Goal: Task Accomplishment & Management: Manage account settings

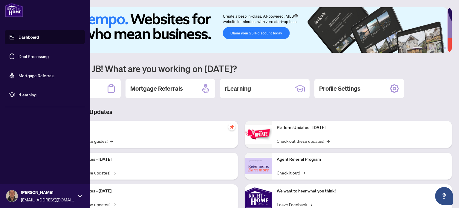
click at [21, 53] on link "Deal Processing" at bounding box center [34, 55] width 30 height 5
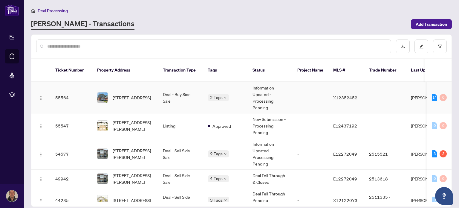
click at [123, 94] on span "[STREET_ADDRESS]" at bounding box center [132, 97] width 38 height 7
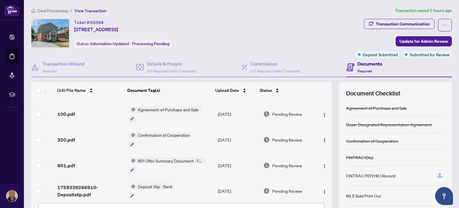
scroll to position [42, 0]
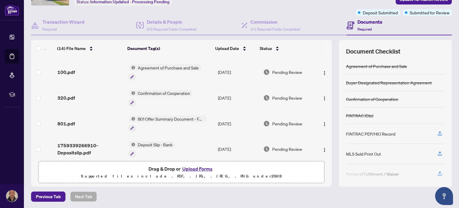
click at [184, 167] on button "Upload Forms" at bounding box center [198, 169] width 34 height 8
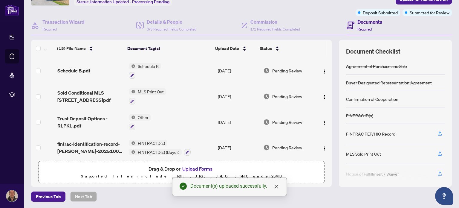
scroll to position [0, 0]
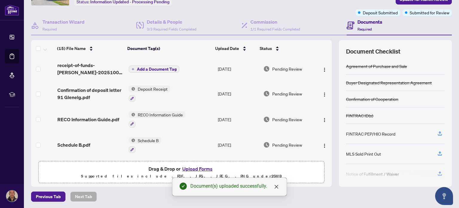
click at [151, 67] on span "Add a Document Tag" at bounding box center [157, 69] width 40 height 4
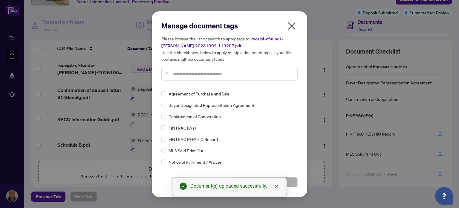
click at [177, 75] on input "text" at bounding box center [232, 74] width 120 height 7
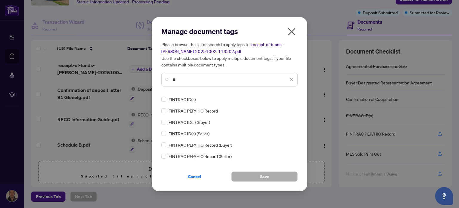
type input "*"
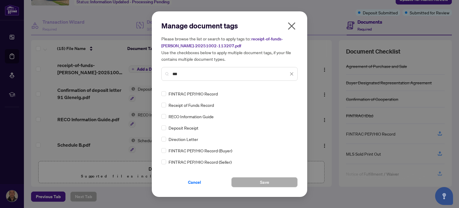
type input "***"
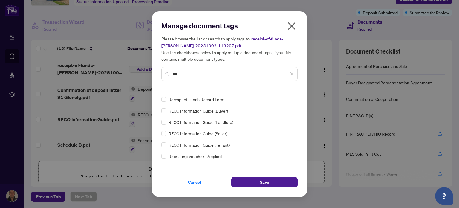
scroll to position [90, 0]
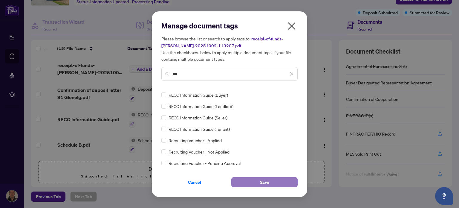
click at [262, 182] on span "Save" at bounding box center [264, 182] width 9 height 10
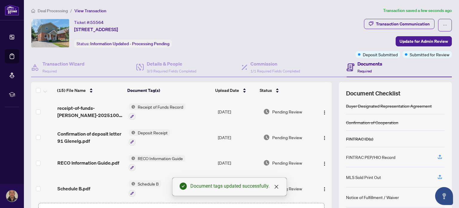
scroll to position [0, 0]
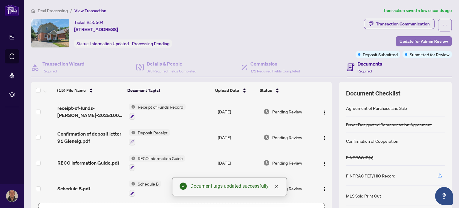
click at [411, 39] on span "Update for Admin Review" at bounding box center [424, 41] width 48 height 10
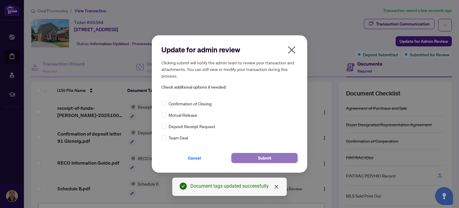
click at [256, 156] on button "Submit" at bounding box center [264, 158] width 66 height 10
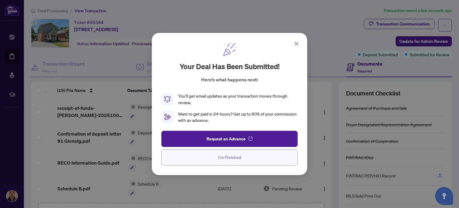
click at [215, 156] on button "I'm Finished" at bounding box center [229, 157] width 136 height 16
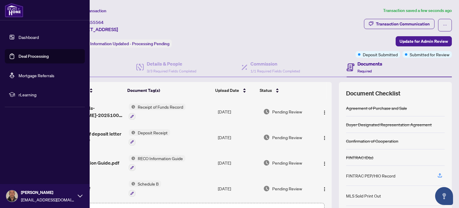
click at [19, 35] on link "Dashboard" at bounding box center [29, 36] width 20 height 5
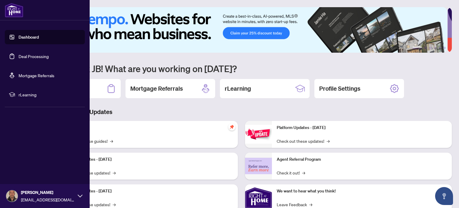
click at [32, 53] on link "Deal Processing" at bounding box center [34, 55] width 30 height 5
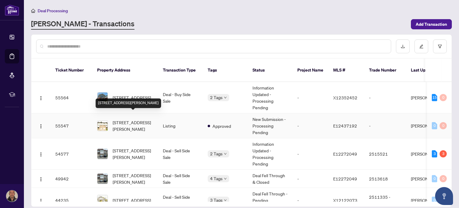
click at [133, 119] on span "[STREET_ADDRESS][PERSON_NAME]" at bounding box center [133, 125] width 41 height 13
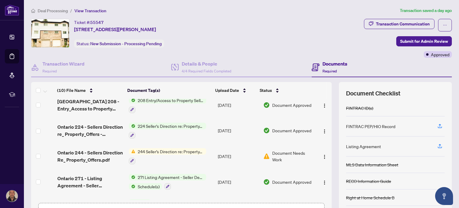
scroll to position [120, 0]
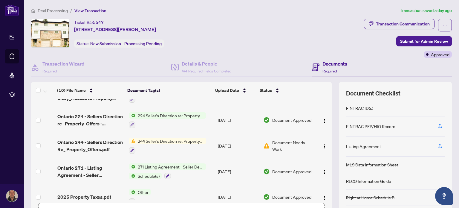
click at [272, 139] on span "Document Needs Work" at bounding box center [292, 145] width 41 height 13
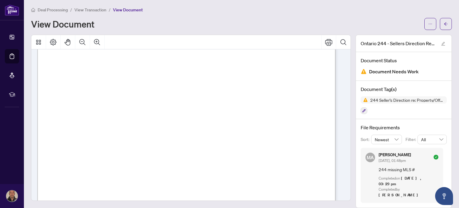
scroll to position [209, 0]
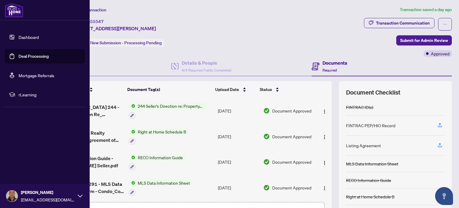
click at [19, 55] on link "Deal Processing" at bounding box center [34, 55] width 30 height 5
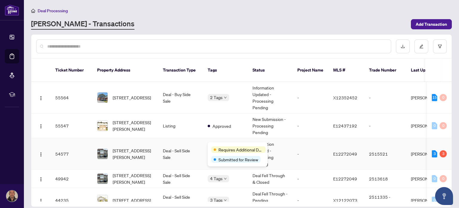
click at [222, 147] on span "Requires Additional Docs" at bounding box center [240, 149] width 45 height 7
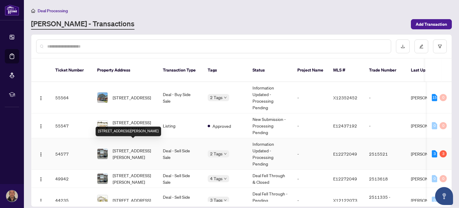
click at [122, 148] on span "[STREET_ADDRESS][PERSON_NAME]" at bounding box center [133, 153] width 41 height 13
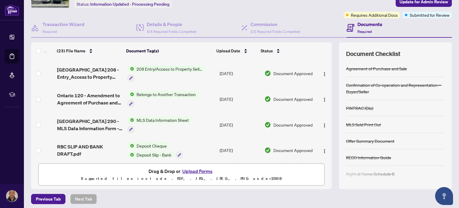
scroll to position [42, 0]
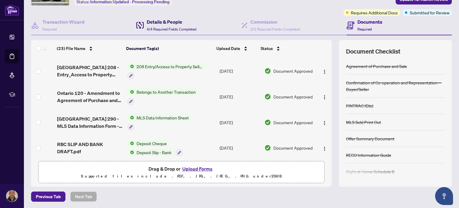
click at [166, 24] on h4 "Details & People" at bounding box center [172, 21] width 50 height 7
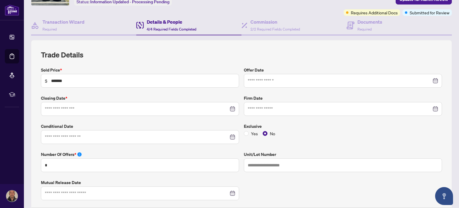
type input "**********"
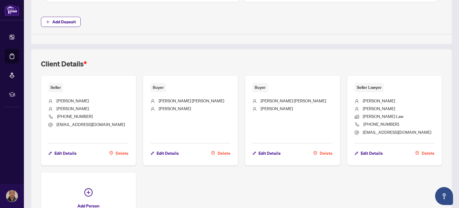
scroll to position [341, 0]
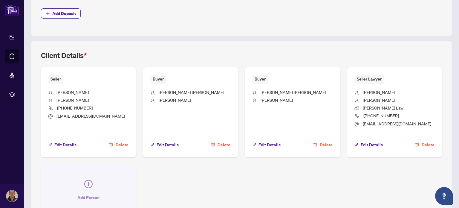
click at [88, 183] on icon "plus-circle" at bounding box center [88, 184] width 8 height 8
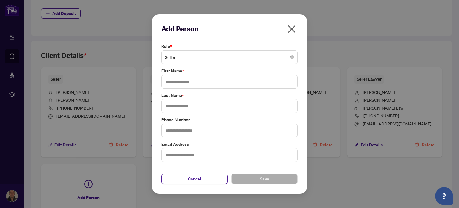
click at [175, 57] on span "Seller" at bounding box center [229, 56] width 129 height 11
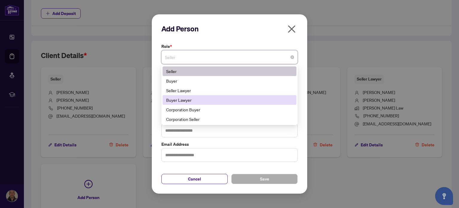
click at [175, 100] on div "Buyer Lawyer" at bounding box center [229, 100] width 127 height 7
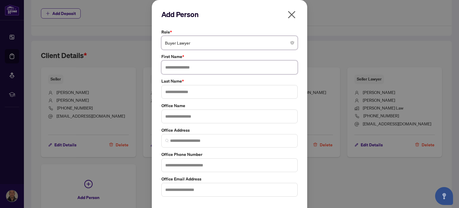
click at [170, 69] on input "text" at bounding box center [229, 67] width 136 height 14
type input "***"
type input "**********"
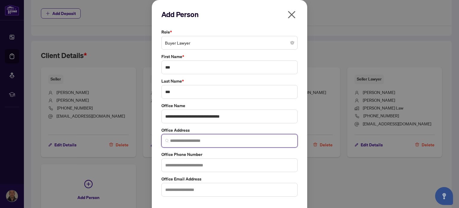
paste input "**********"
type input "**********"
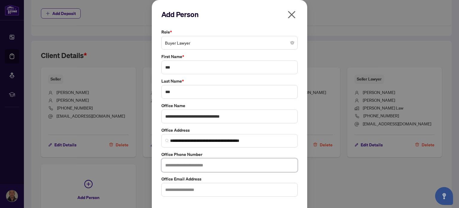
click at [194, 165] on input "text" at bounding box center [229, 165] width 136 height 14
paste input "**********"
type input "**********"
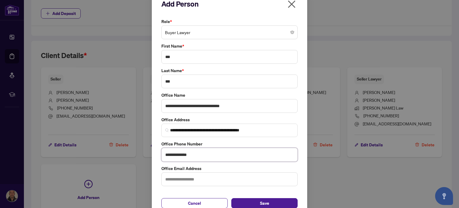
scroll to position [19, 0]
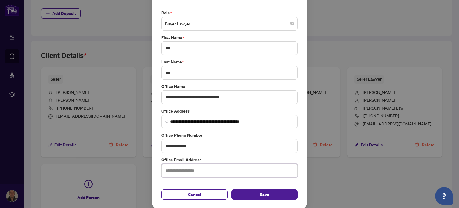
click at [193, 169] on input "text" at bounding box center [229, 170] width 136 height 14
paste input "**********"
type input "**********"
click at [253, 196] on button "Save" at bounding box center [264, 194] width 66 height 10
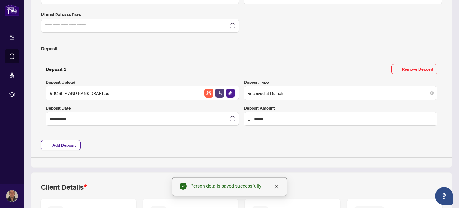
scroll to position [0, 0]
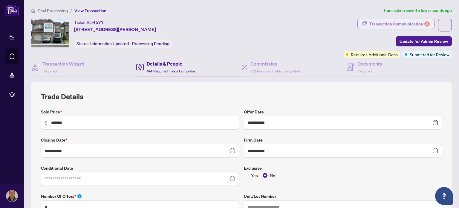
click at [416, 20] on div "Transaction Communication 3" at bounding box center [399, 24] width 60 height 10
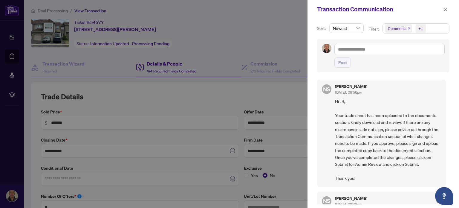
click at [277, 30] on div at bounding box center [229, 104] width 459 height 208
click at [447, 8] on icon "close" at bounding box center [445, 9] width 4 height 4
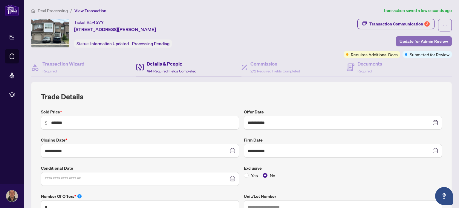
click at [411, 42] on span "Update for Admin Review" at bounding box center [424, 41] width 48 height 10
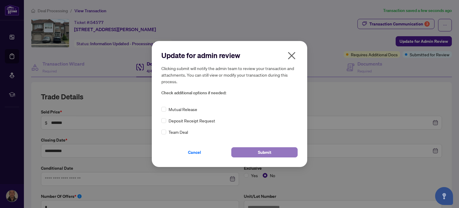
click at [266, 150] on span "Submit" at bounding box center [264, 152] width 13 height 10
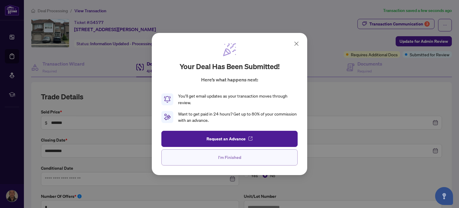
click at [222, 156] on span "I'm Finished" at bounding box center [229, 157] width 23 height 10
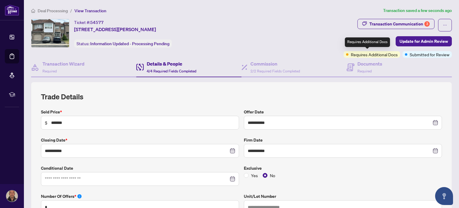
click at [372, 53] on span "Requires Additional Docs" at bounding box center [374, 54] width 47 height 7
click at [322, 42] on div "Ticket #: 54577 [STREET_ADDRESS][PERSON_NAME] Status: Information Updated - Pro…" at bounding box center [186, 33] width 310 height 29
